Goal: Use online tool/utility: Utilize a website feature to perform a specific function

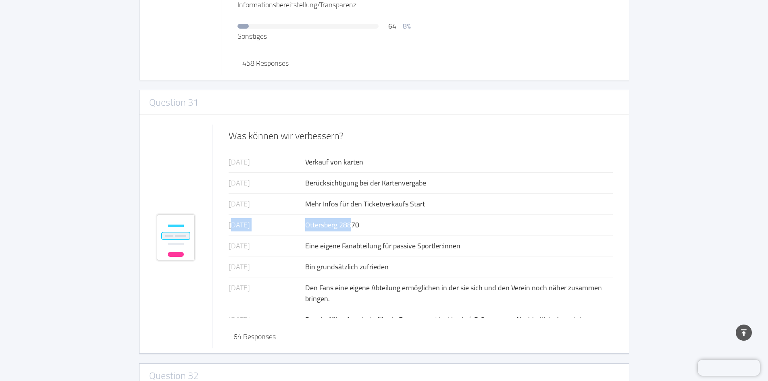
scroll to position [6556, 0]
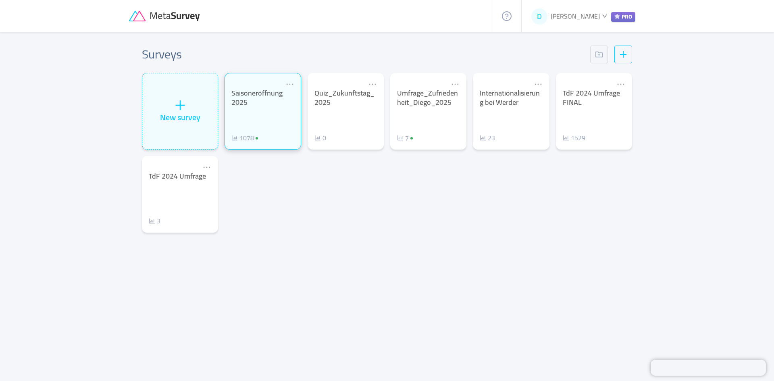
click at [255, 101] on div "Saisoneröffnung 2025" at bounding box center [262, 98] width 62 height 18
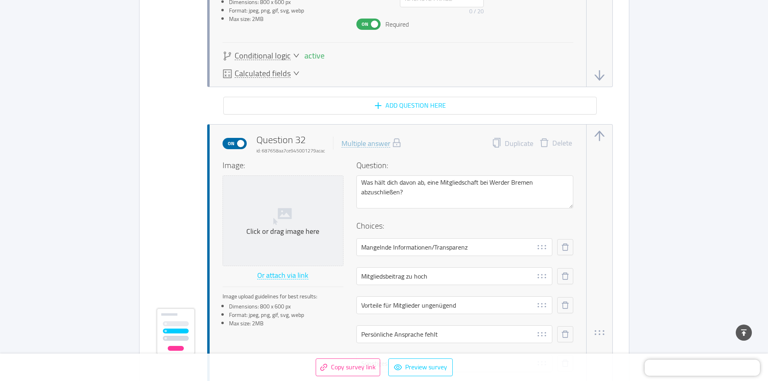
scroll to position [12909, 0]
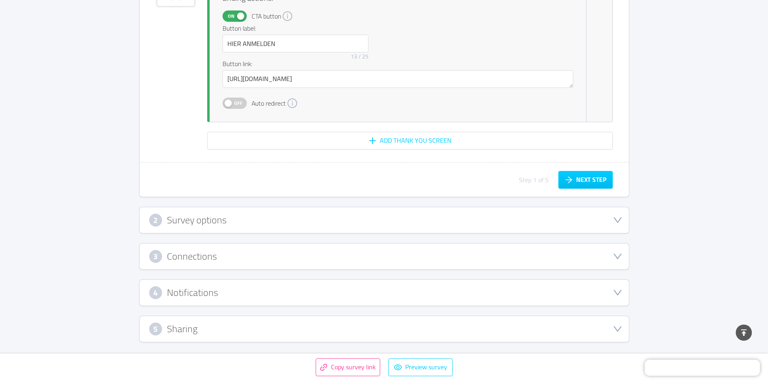
click at [459, 211] on div "2 Survey options" at bounding box center [383, 220] width 489 height 26
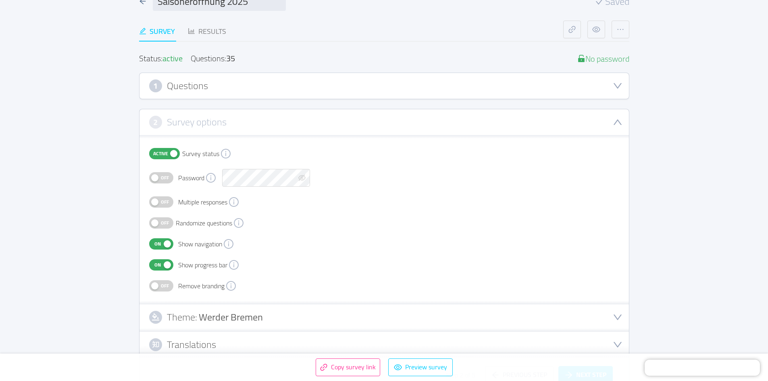
scroll to position [0, 0]
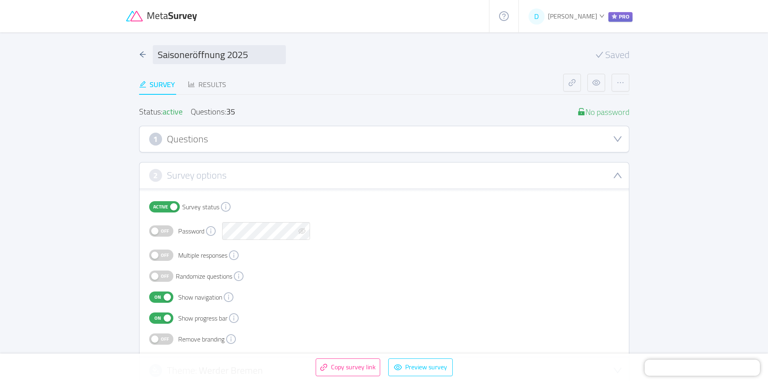
click at [317, 130] on div "1 Questions" at bounding box center [383, 139] width 489 height 26
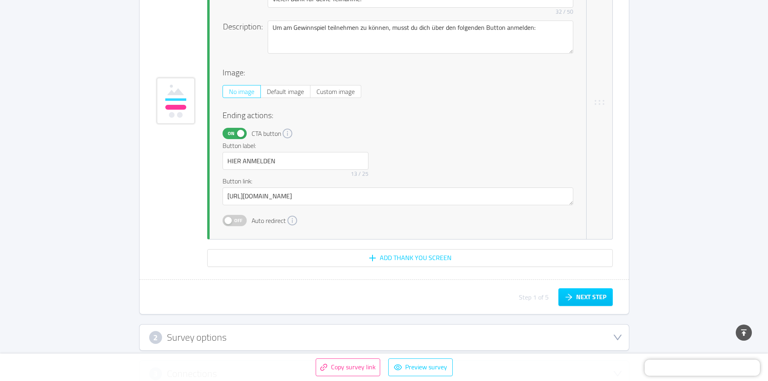
scroll to position [12788, 0]
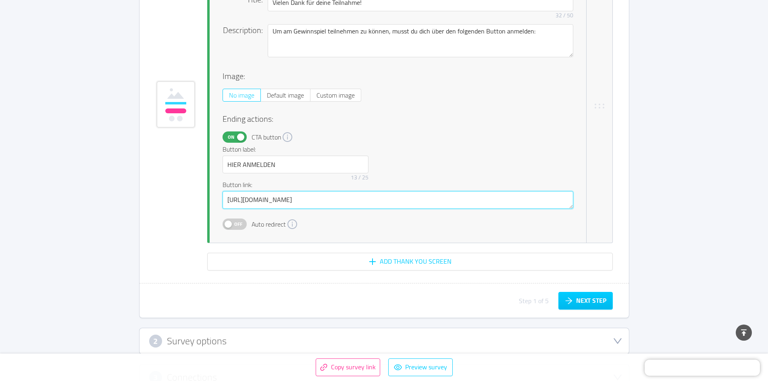
click at [419, 200] on textarea "[URL][DOMAIN_NAME]" at bounding box center [397, 200] width 351 height 18
